Goal: Task Accomplishment & Management: Use online tool/utility

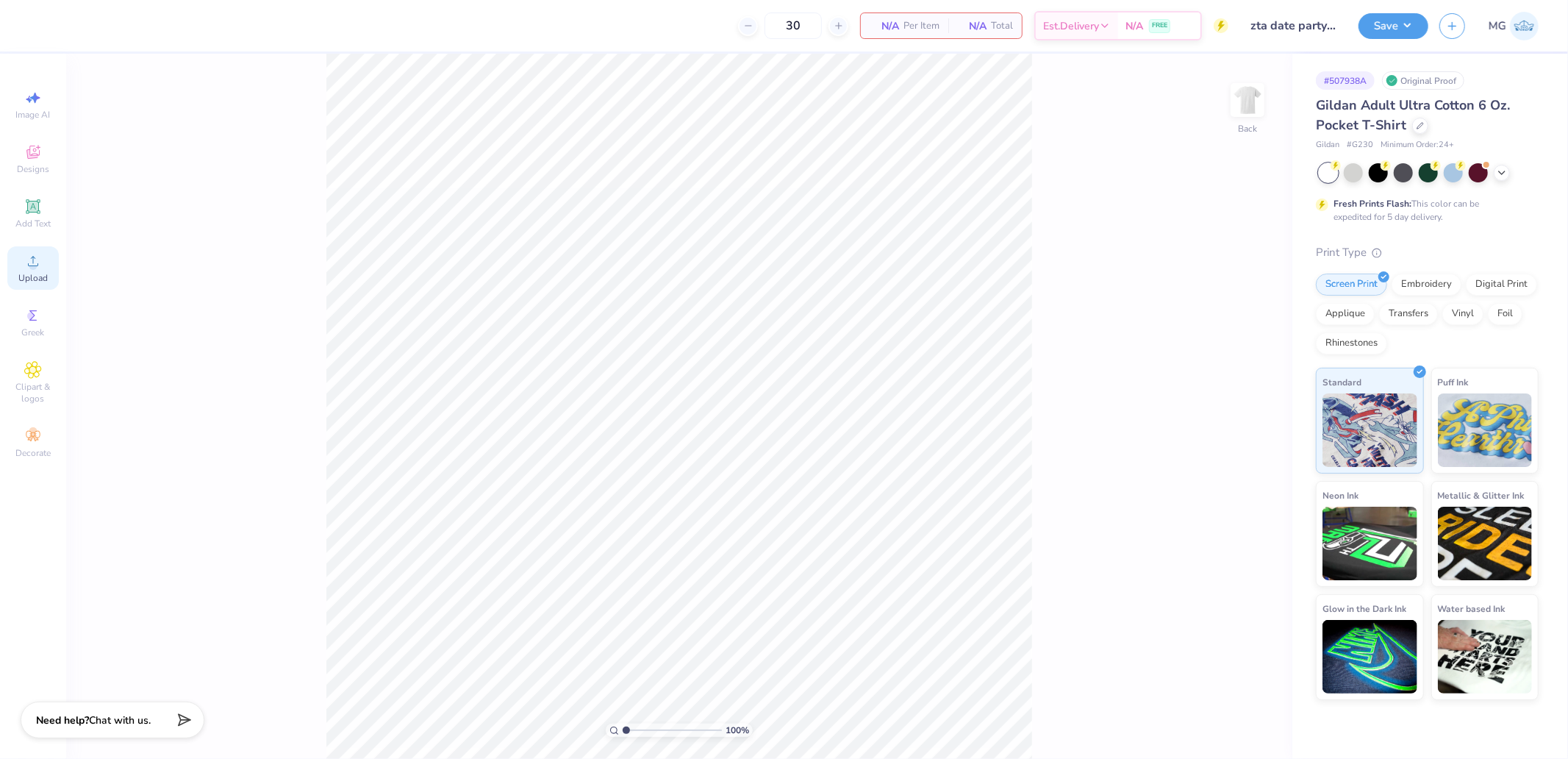
click at [37, 273] on span "Upload" at bounding box center [34, 278] width 30 height 12
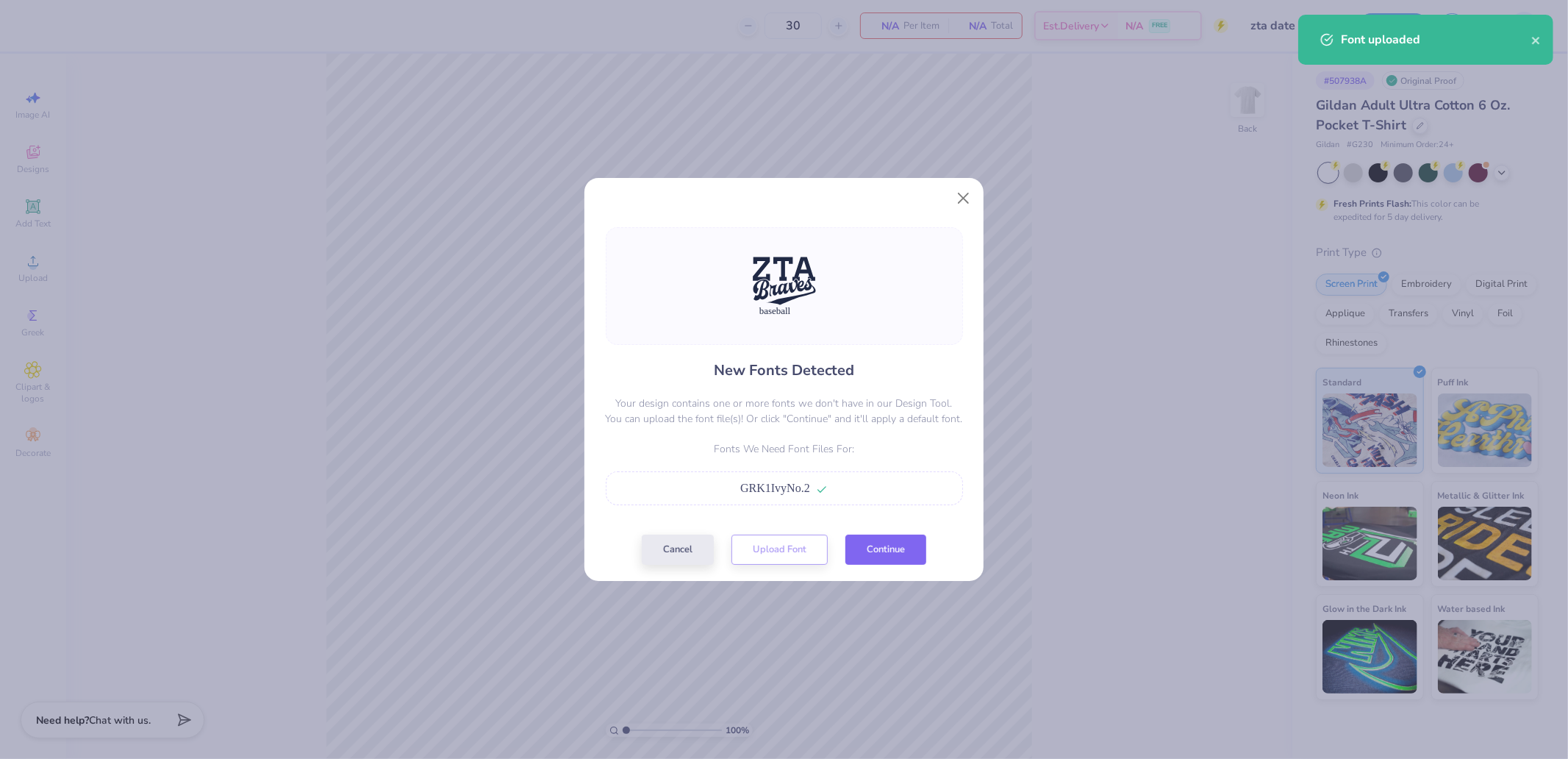
click at [880, 550] on button "Continue" at bounding box center [886, 549] width 81 height 30
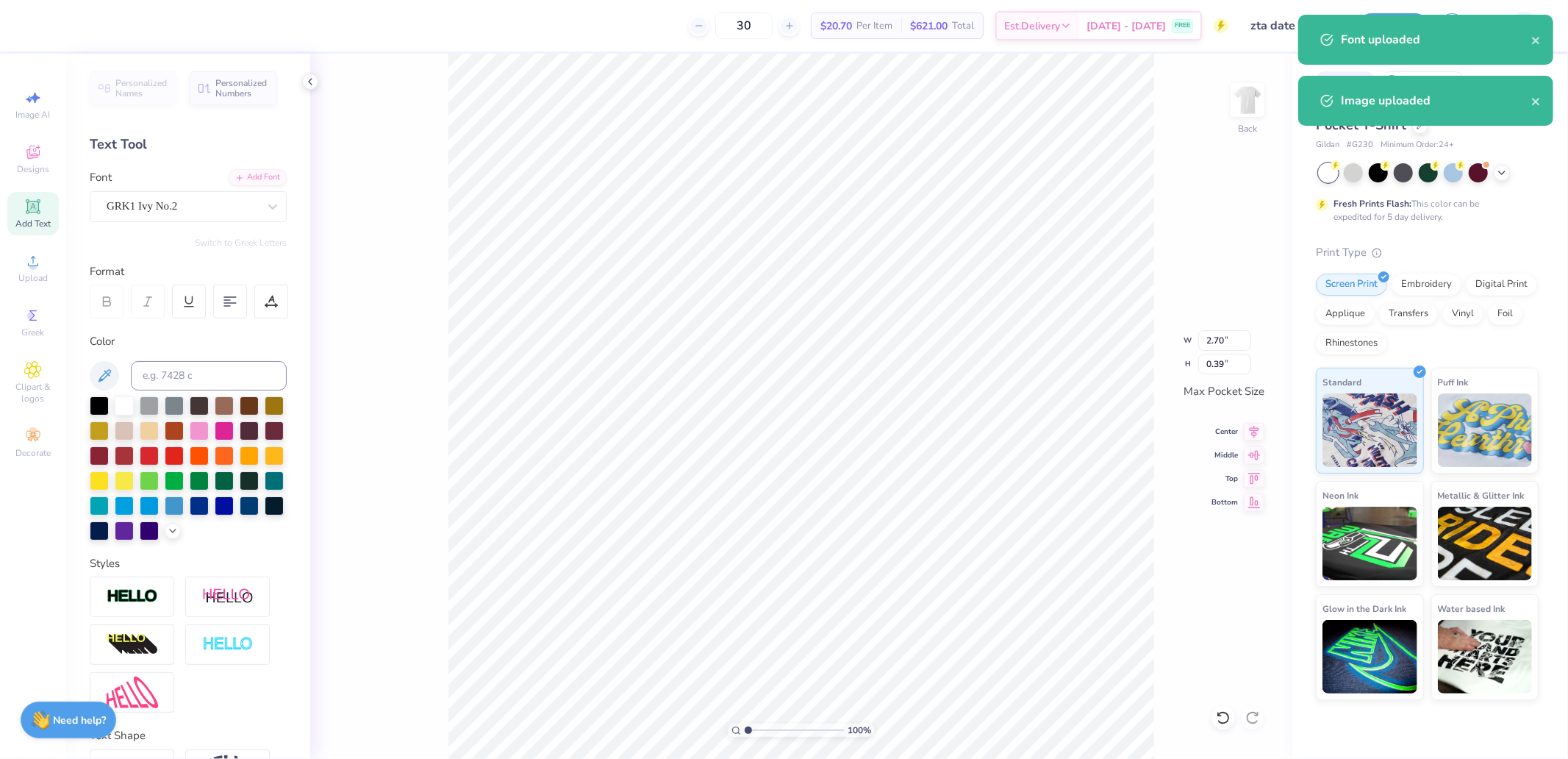
click at [276, 324] on div "Personalized Names Personalized Numbers Text Tool Add Font Font GRK1 Ivy No.2 S…" at bounding box center [188, 407] width 244 height 705
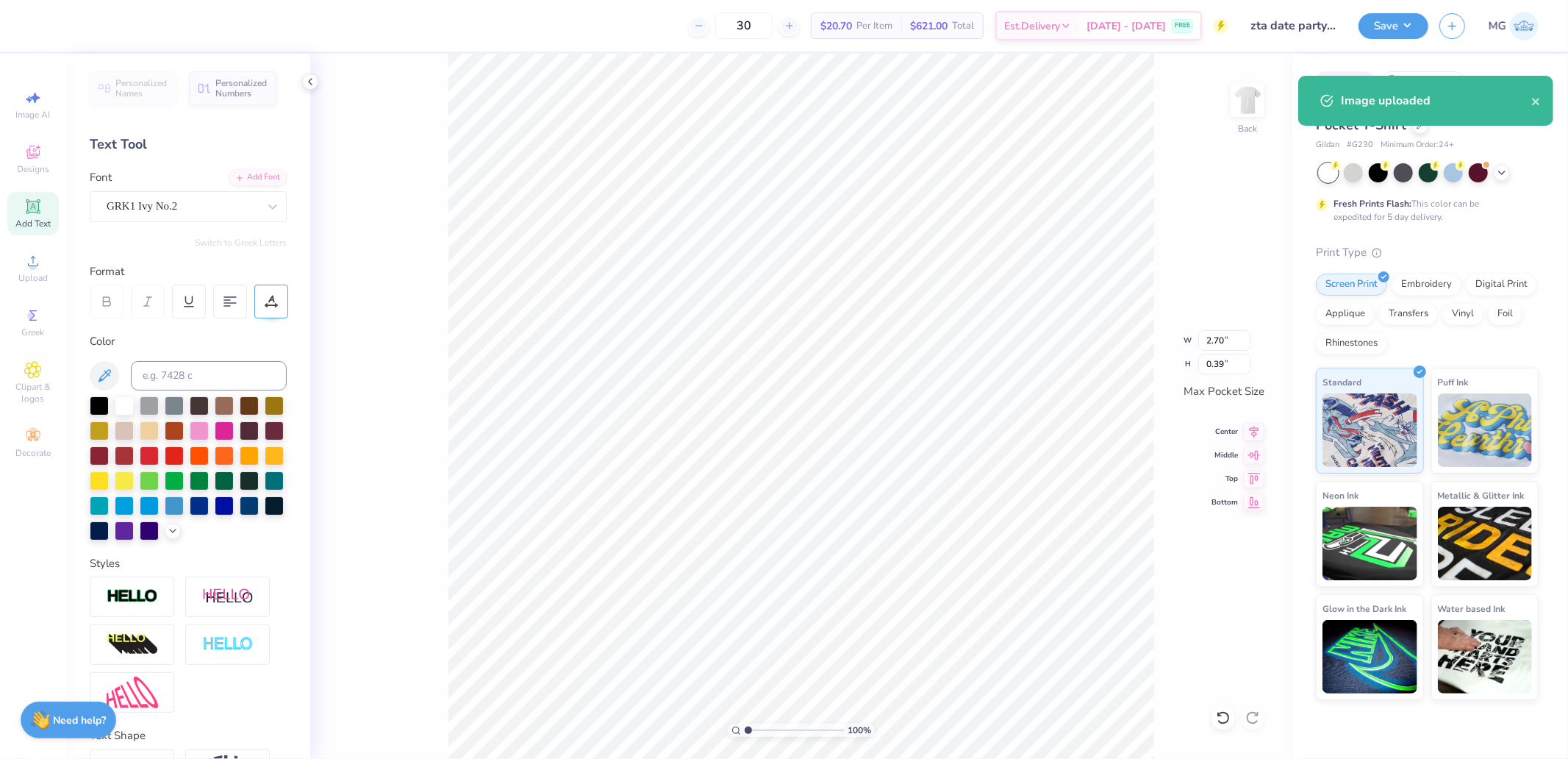
click at [276, 297] on icon at bounding box center [271, 301] width 13 height 13
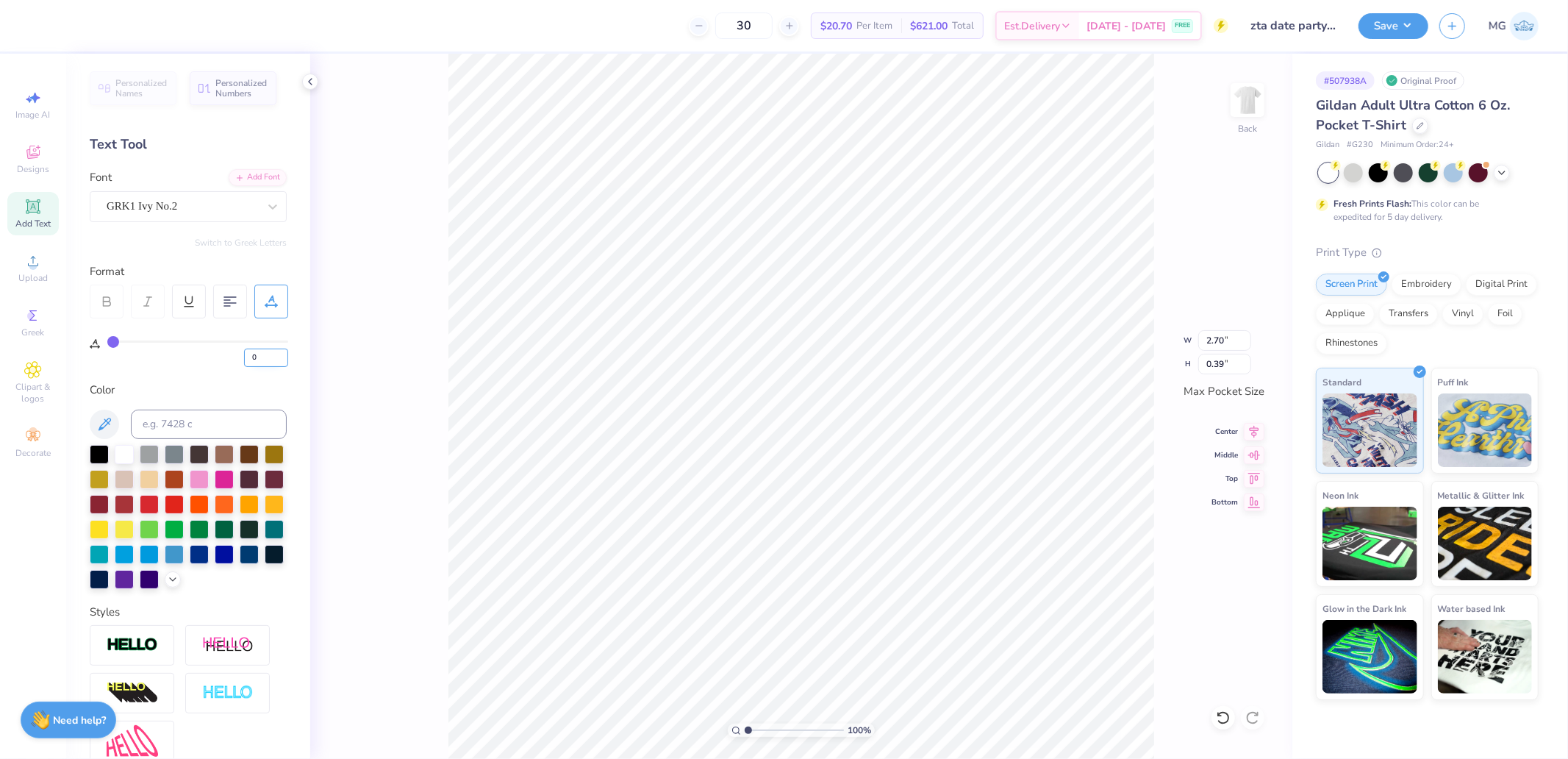
click at [266, 356] on input "0" at bounding box center [266, 358] width 44 height 19
type input "10"
type input "3.05"
type input "0.38"
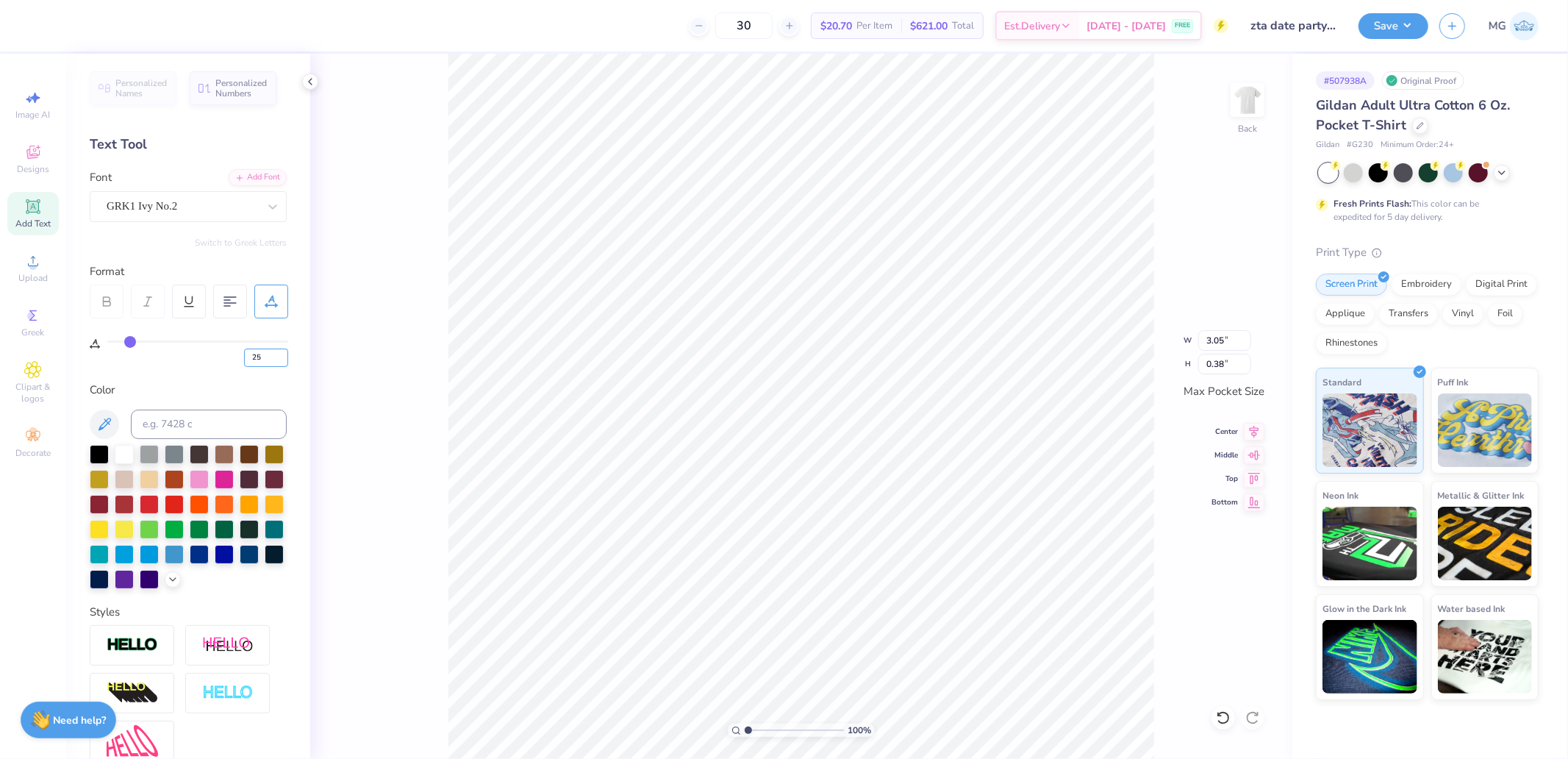
type input "25"
type input "3.44"
type input "0.36"
click at [1252, 433] on icon at bounding box center [1254, 429] width 9 height 12
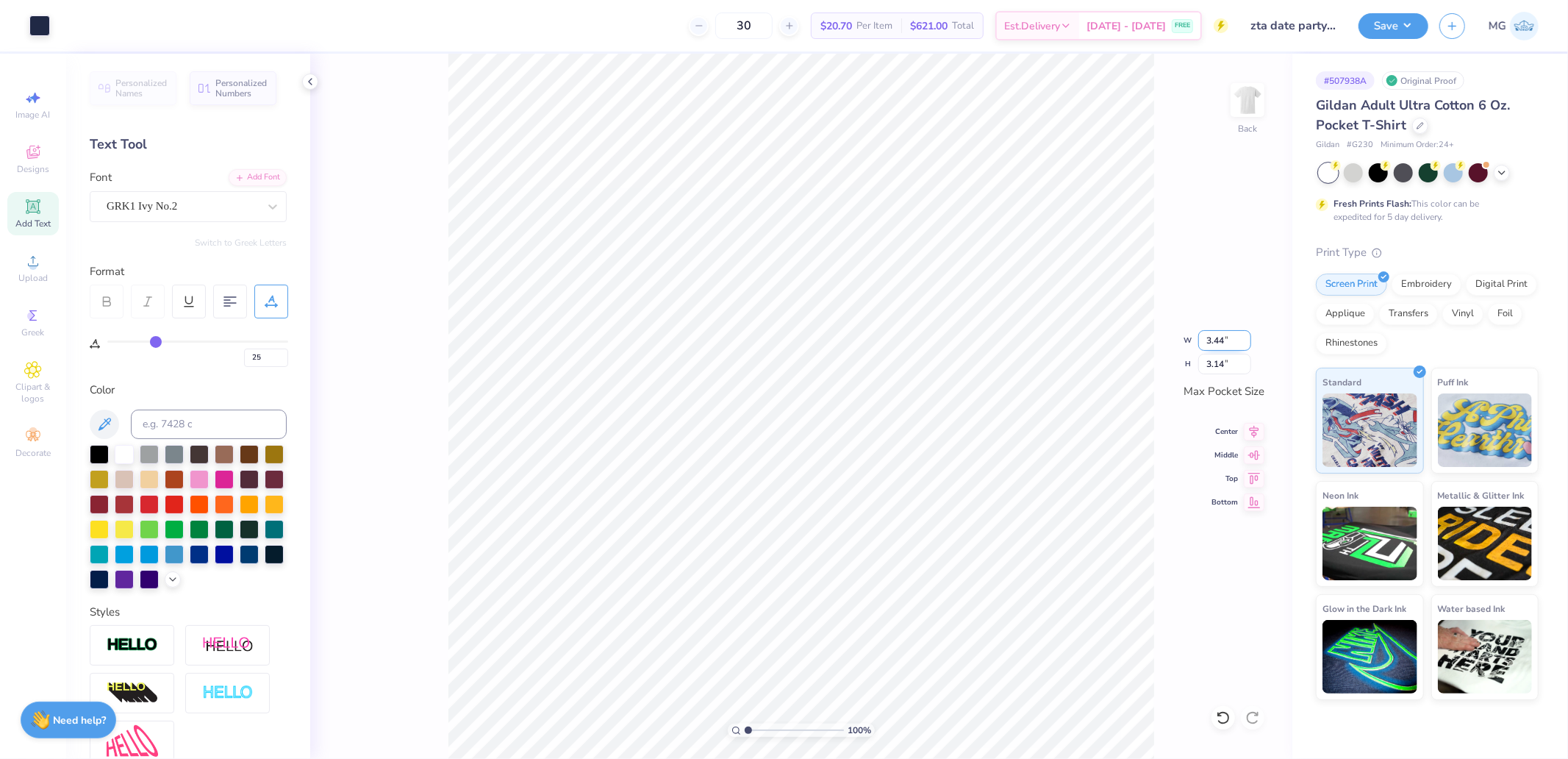
click at [1231, 343] on input "3.44" at bounding box center [1224, 340] width 53 height 21
type input "3.50"
type input "3.20"
click at [1130, 325] on div "100 % Back W 3.50 3.50 " H 3.20 3.20 " Max Pocket Size Center Middle Top Bottom" at bounding box center [801, 407] width 982 height 705
click at [1266, 117] on img at bounding box center [1246, 100] width 59 height 59
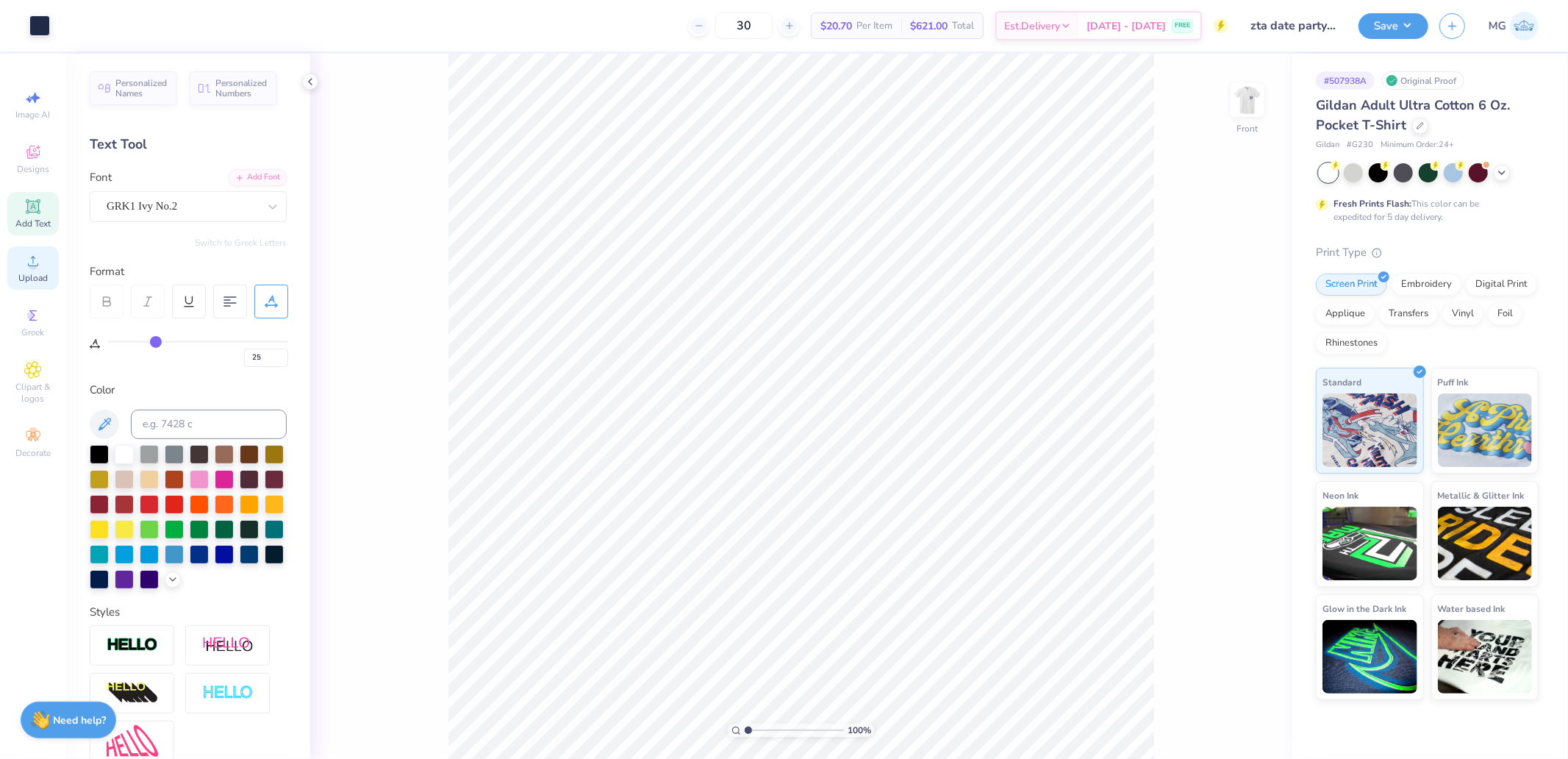
click at [38, 269] on icon at bounding box center [33, 260] width 18 height 18
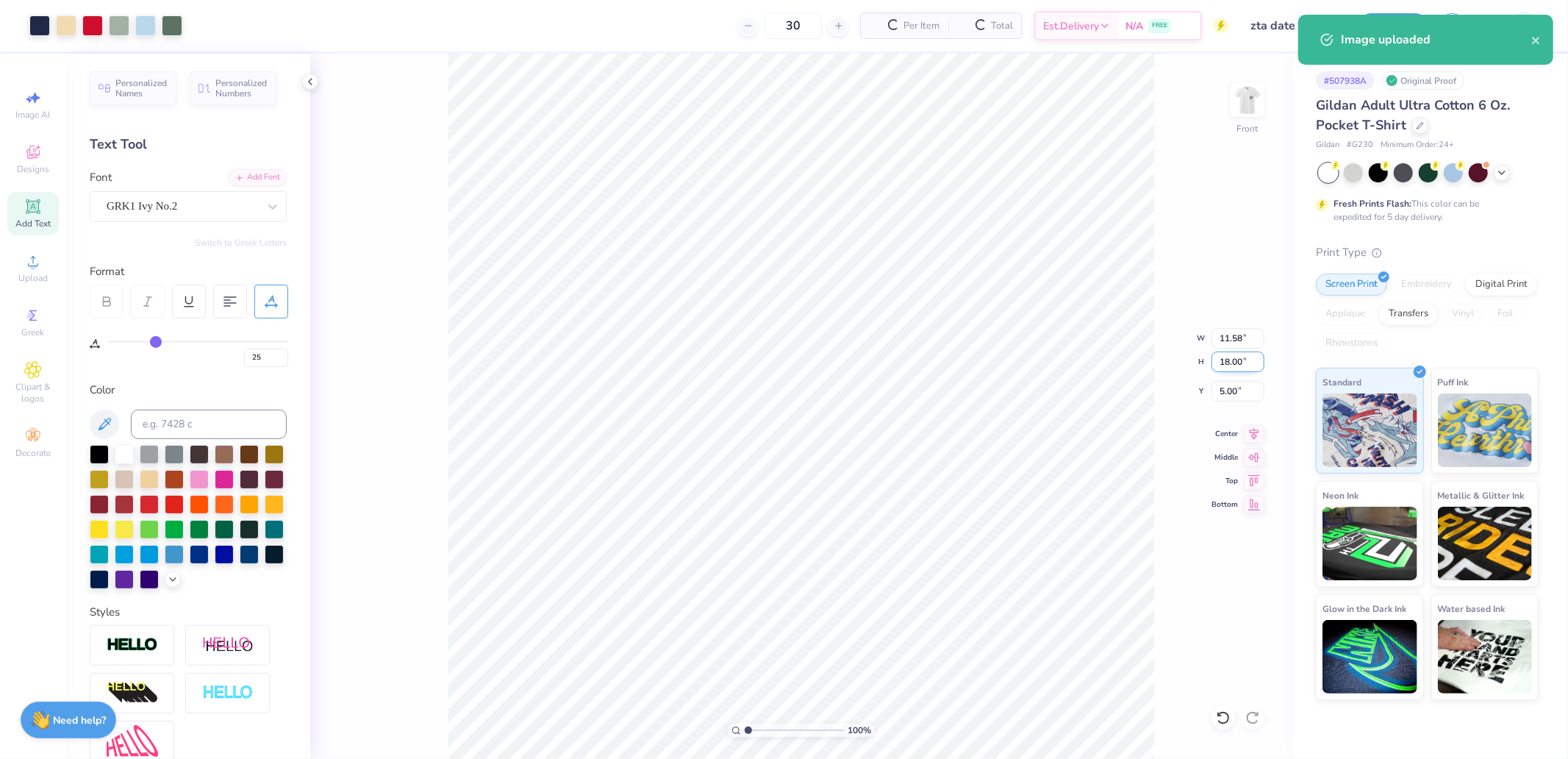
click at [1221, 359] on input "18.00" at bounding box center [1237, 362] width 53 height 21
type input "15"
type input "9.65"
type input "15.00"
click at [1255, 480] on icon at bounding box center [1254, 478] width 12 height 11
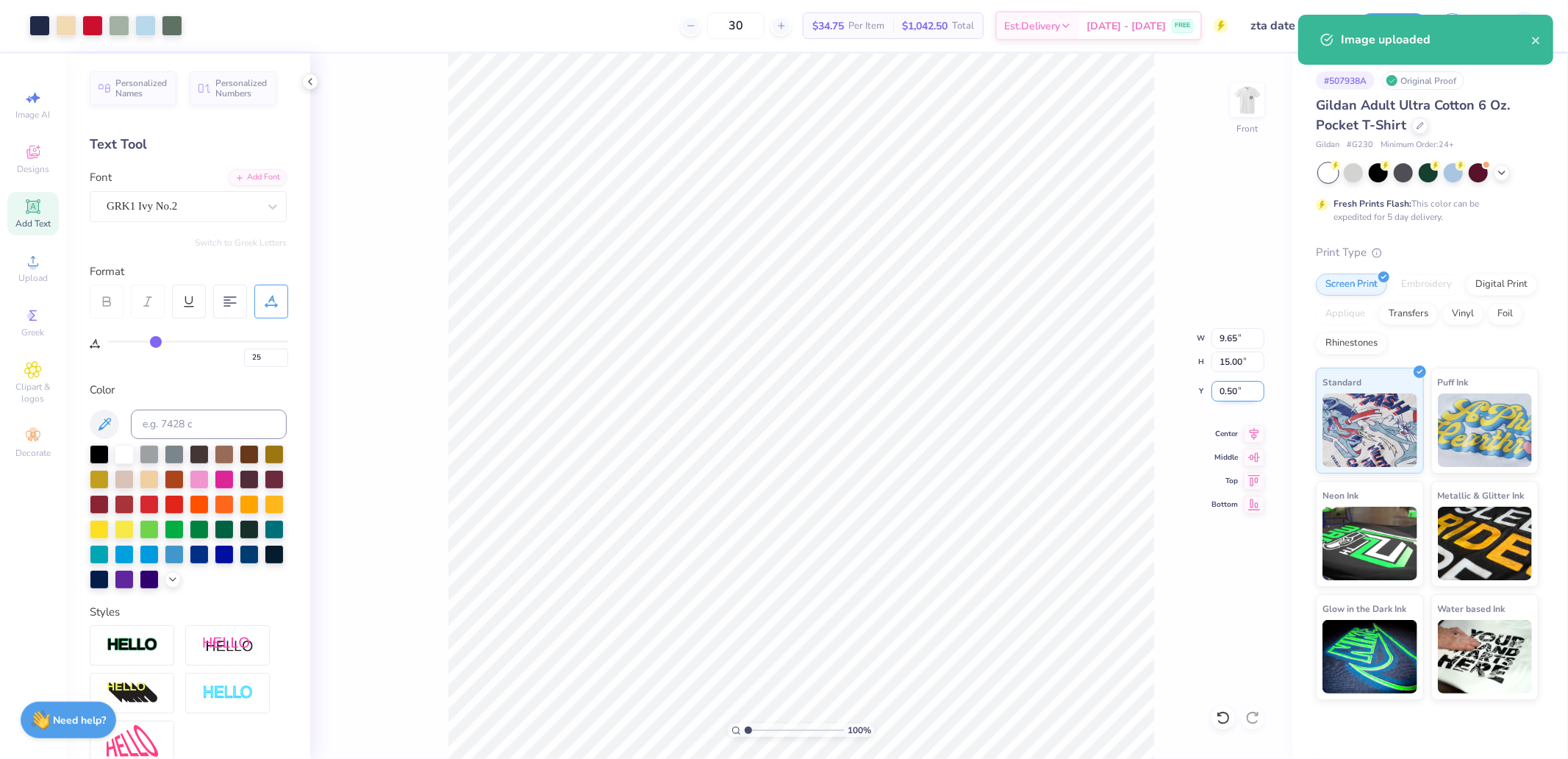
click at [1238, 393] on input "0.50" at bounding box center [1237, 391] width 53 height 21
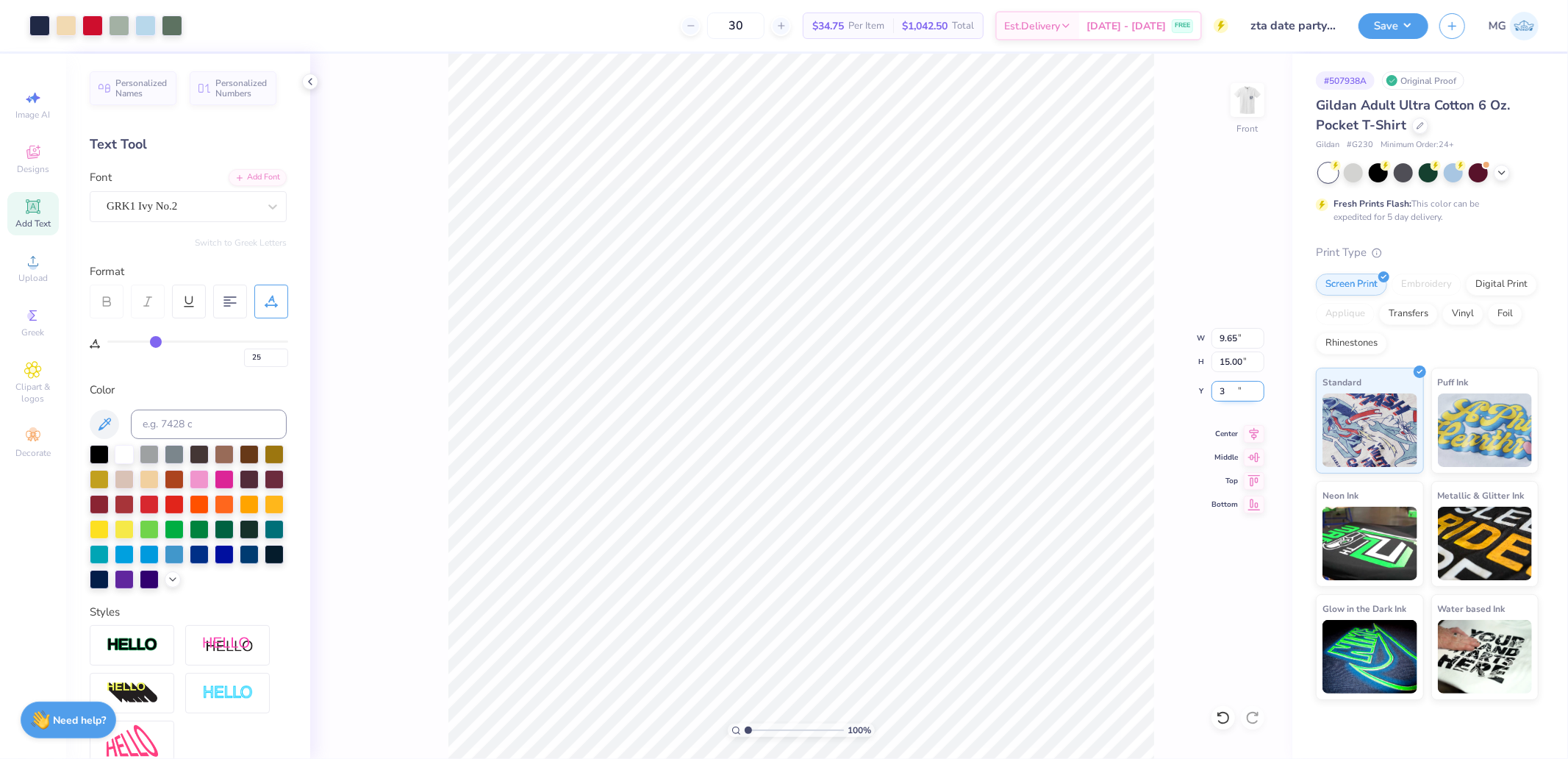
type input "3.00"
click at [1399, 8] on div "Save MG" at bounding box center [1463, 25] width 210 height 51
click at [1396, 20] on button "Save" at bounding box center [1393, 24] width 70 height 26
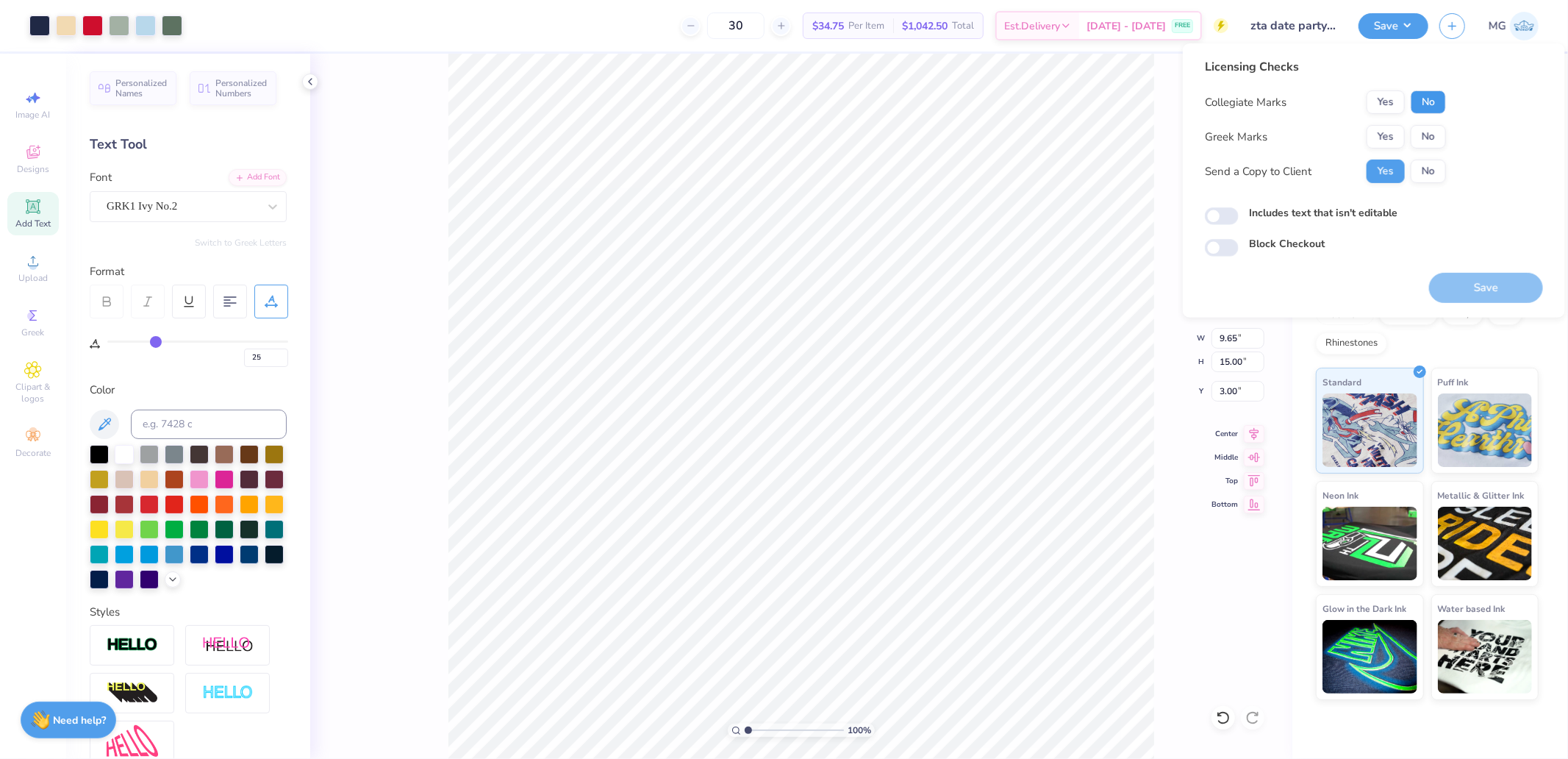
click at [1426, 105] on button "No" at bounding box center [1428, 102] width 35 height 23
click at [1386, 145] on button "Yes" at bounding box center [1385, 136] width 38 height 23
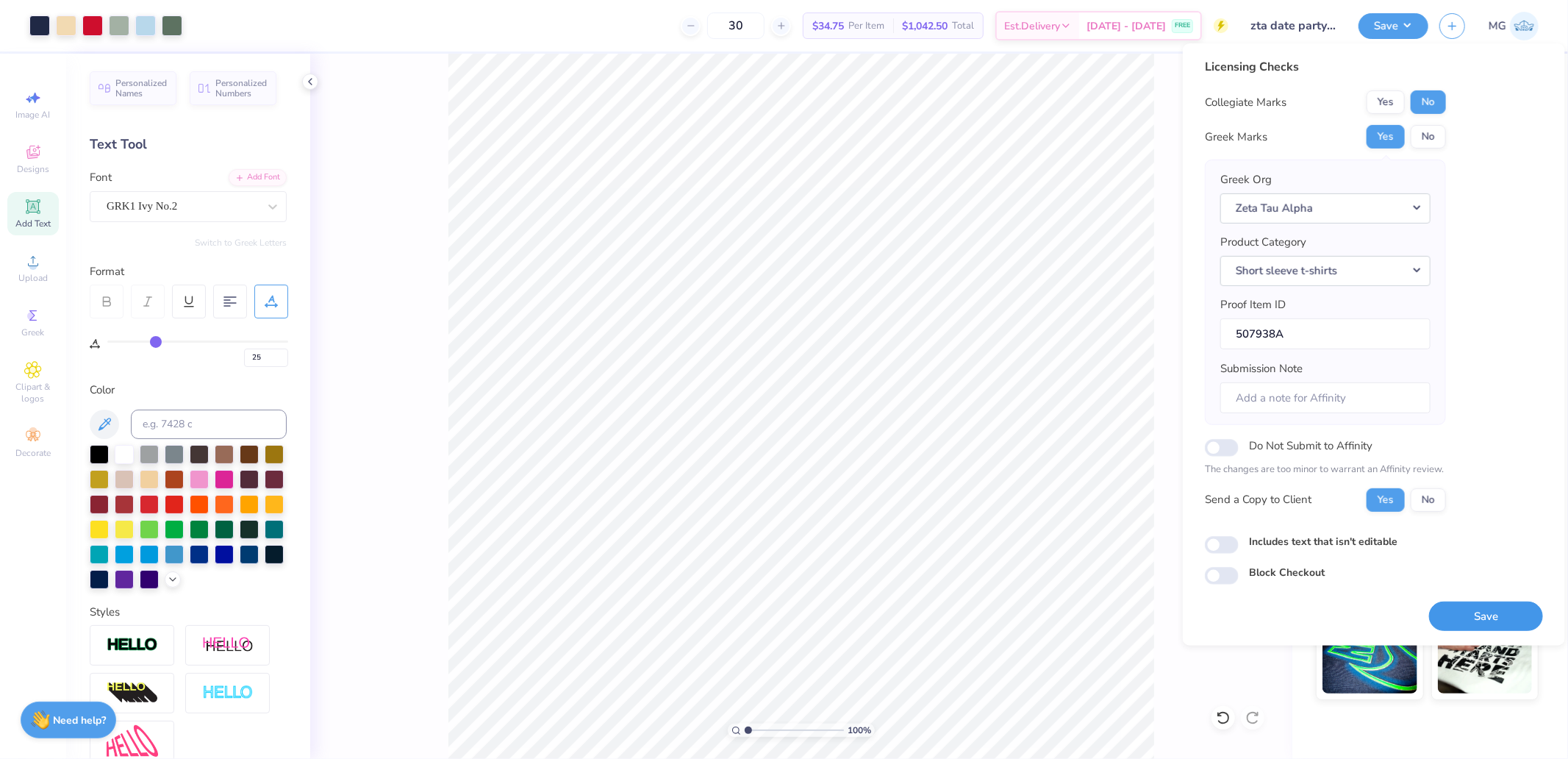
click at [1499, 616] on button "Save" at bounding box center [1486, 615] width 114 height 30
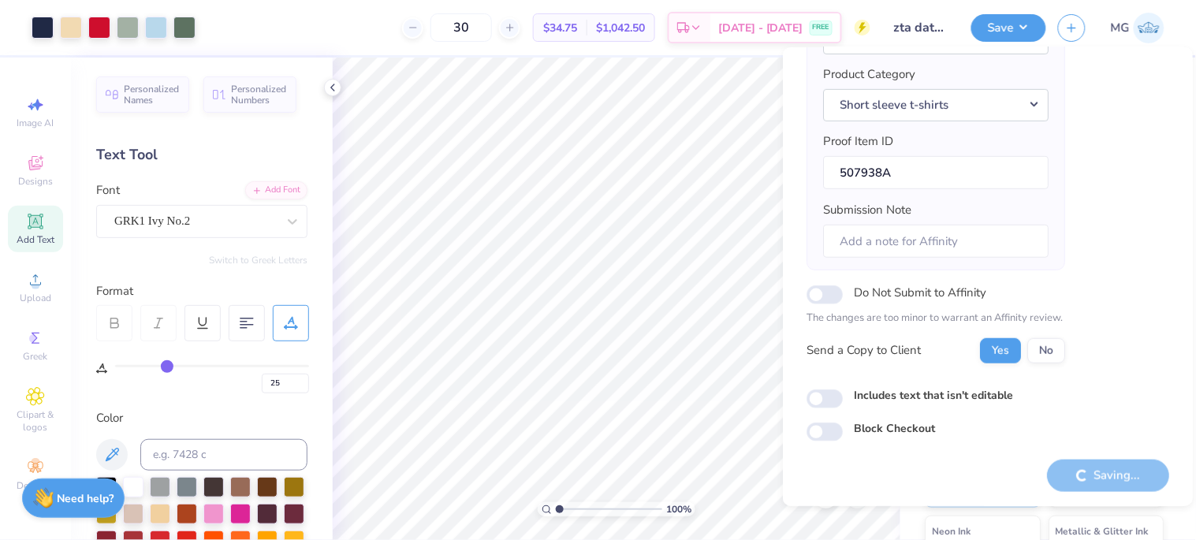
scroll to position [187, 0]
